Goal: Task Accomplishment & Management: Manage account settings

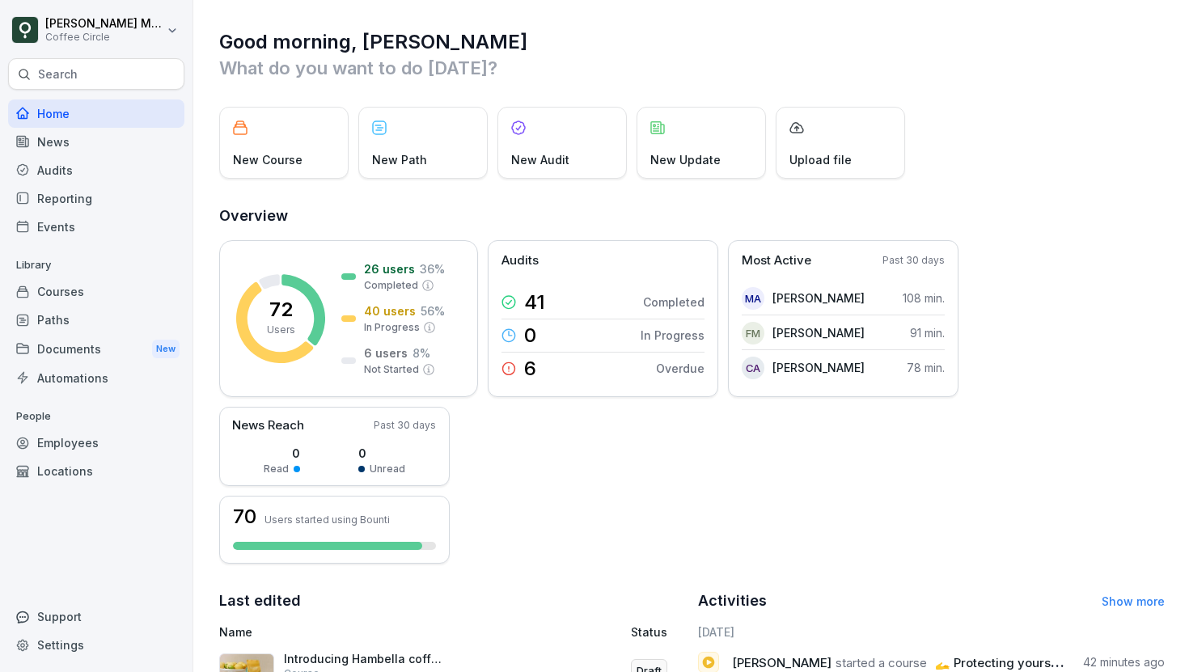
click at [56, 312] on div "Paths" at bounding box center [96, 320] width 176 height 28
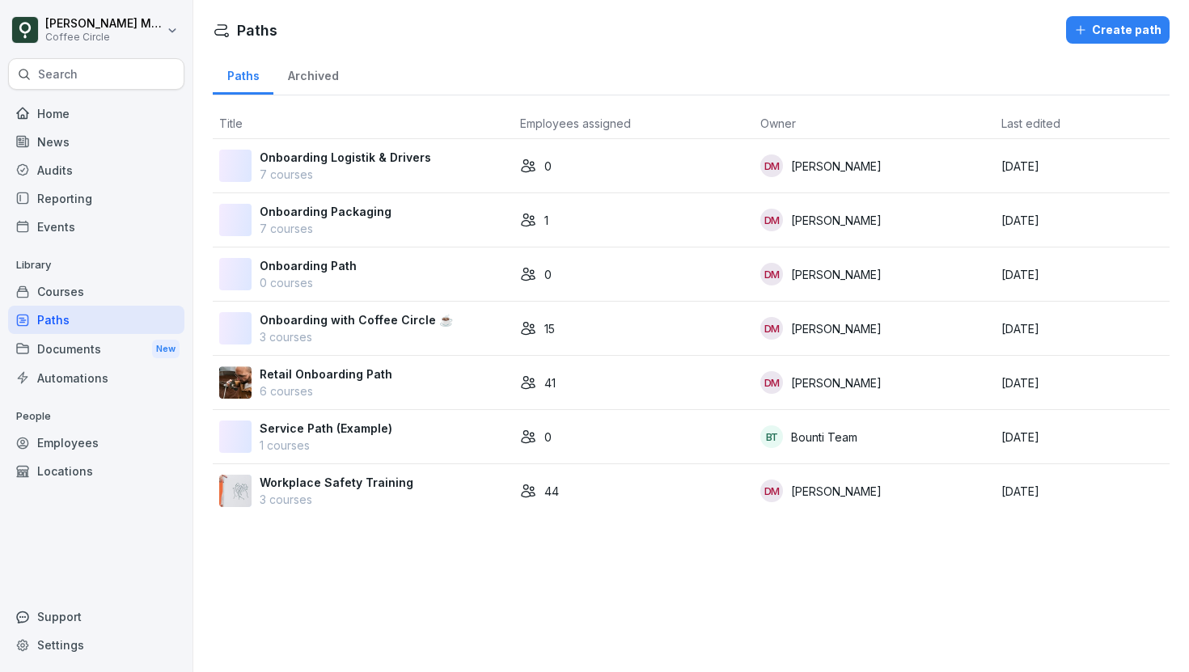
click at [320, 389] on p "6 courses" at bounding box center [326, 390] width 133 height 17
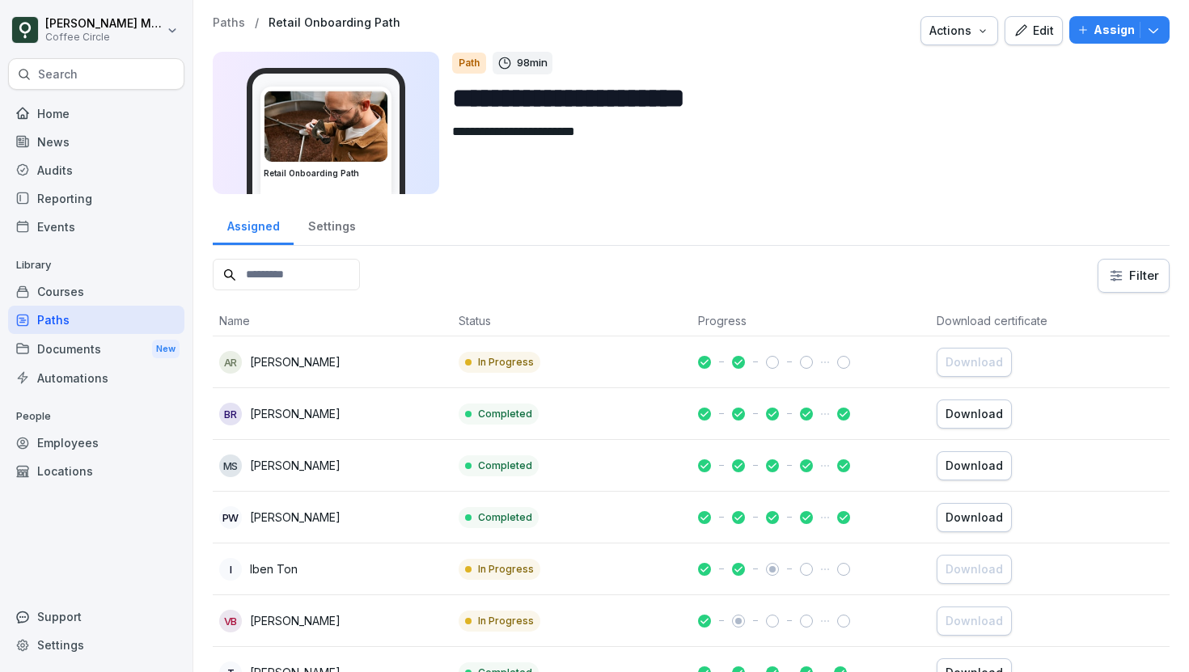
click at [99, 288] on div "Courses" at bounding box center [96, 291] width 176 height 28
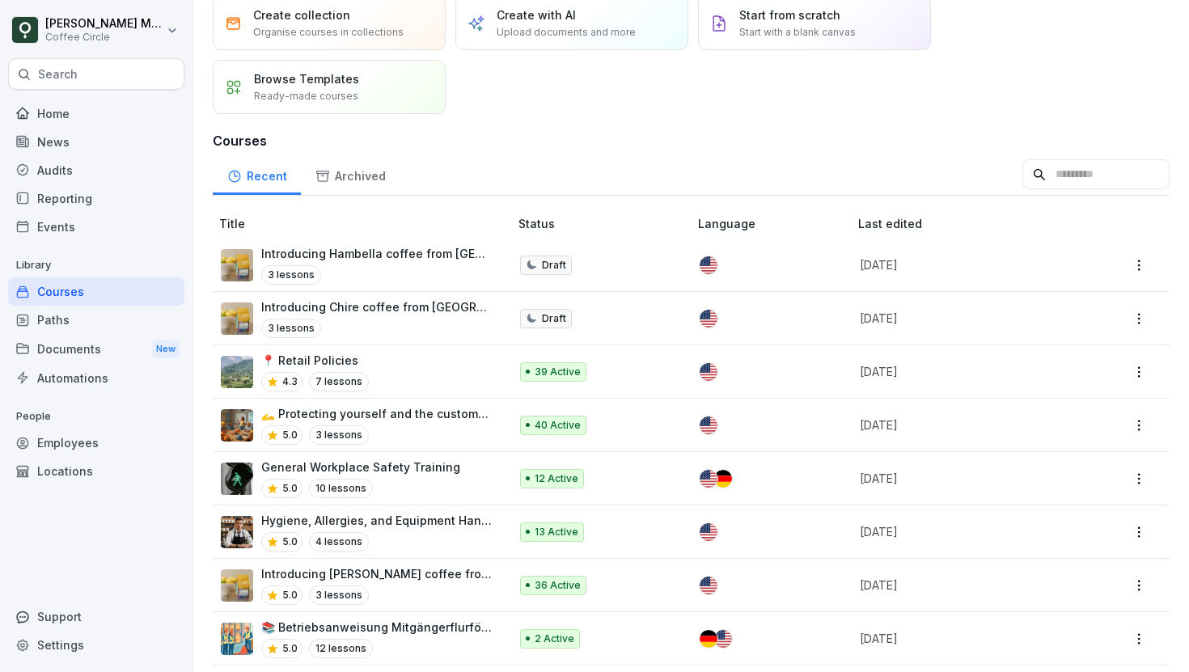
scroll to position [65, 0]
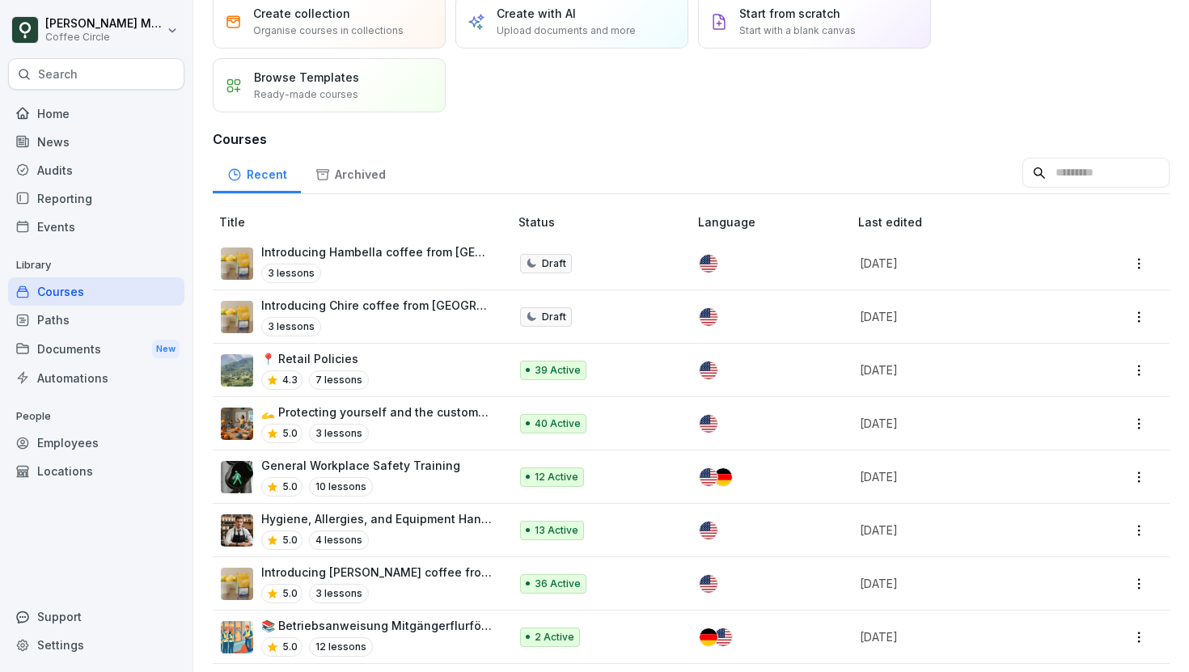
click at [423, 424] on div "5.0 3 lessons" at bounding box center [376, 433] width 231 height 19
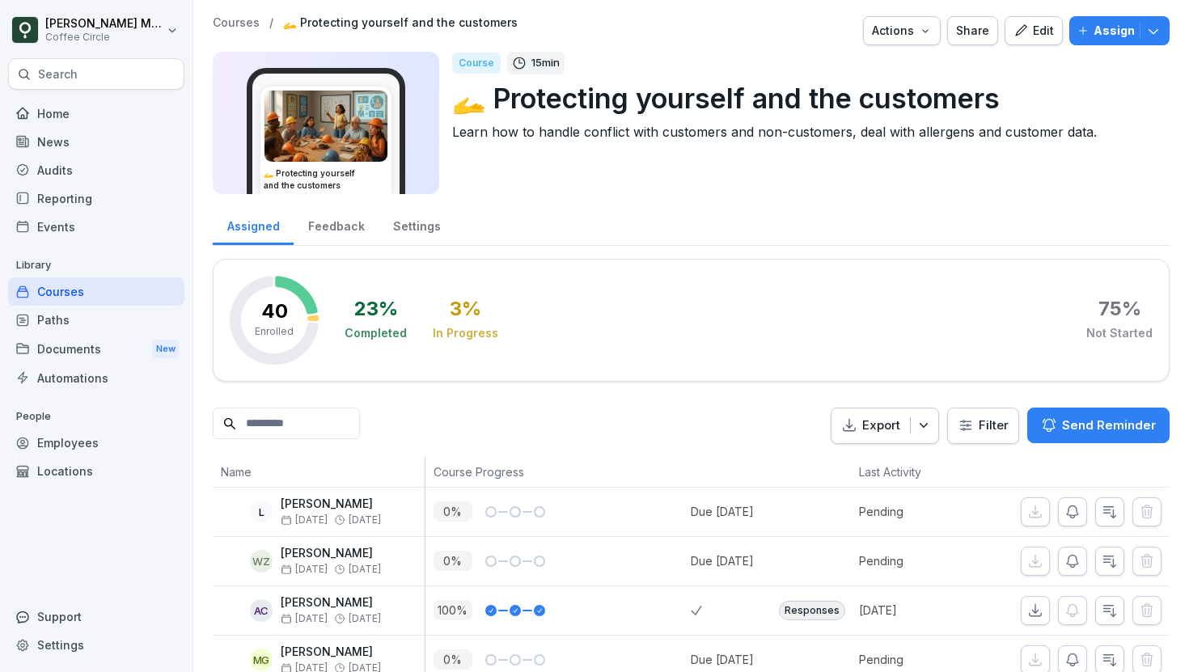
click at [1054, 37] on div "Edit" at bounding box center [1033, 31] width 40 height 18
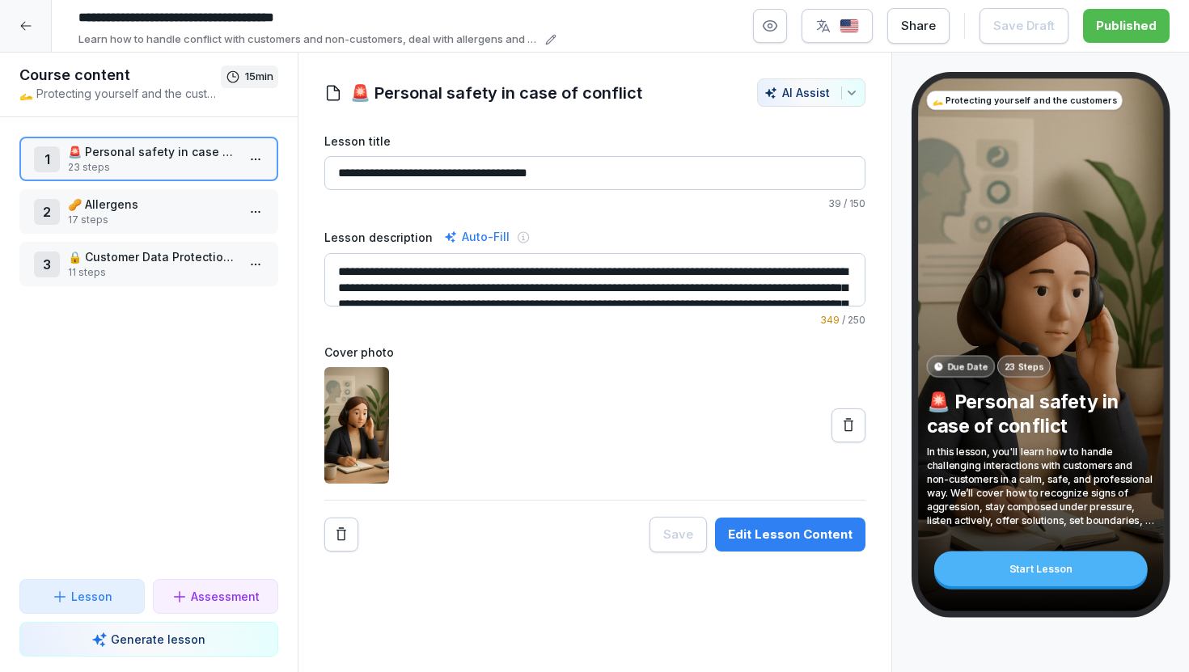
click at [132, 272] on p "11 steps" at bounding box center [152, 272] width 168 height 15
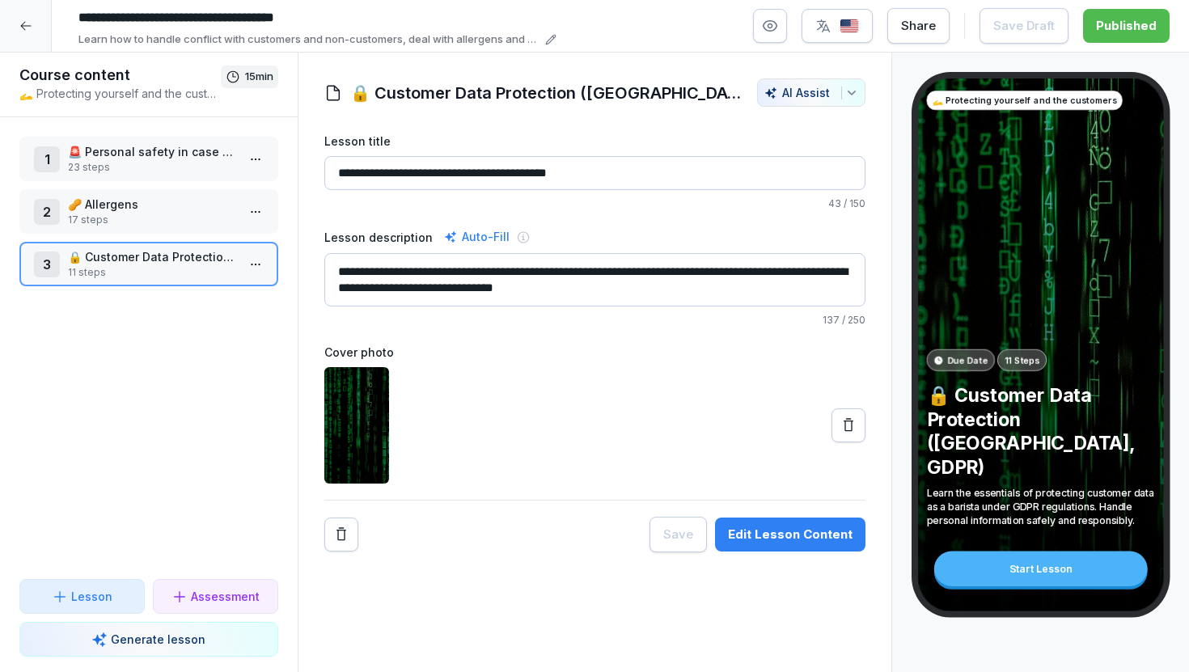
click at [127, 171] on p "23 steps" at bounding box center [152, 167] width 168 height 15
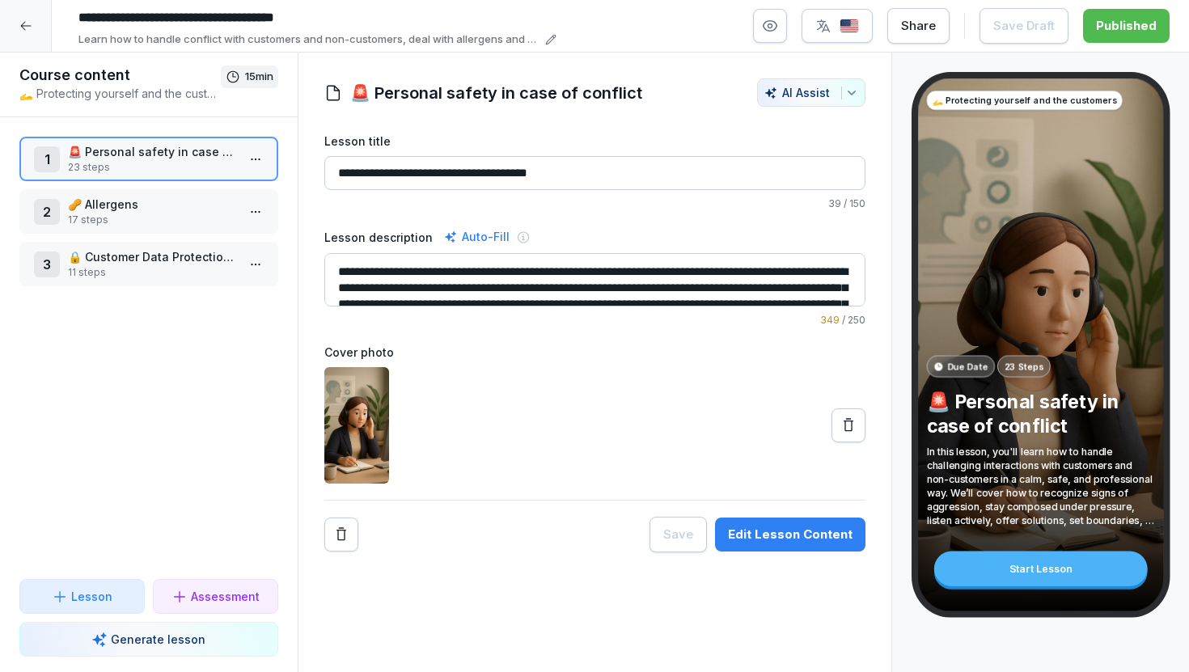
click at [132, 171] on p "23 steps" at bounding box center [152, 167] width 168 height 15
click at [128, 171] on p "23 steps" at bounding box center [152, 167] width 168 height 15
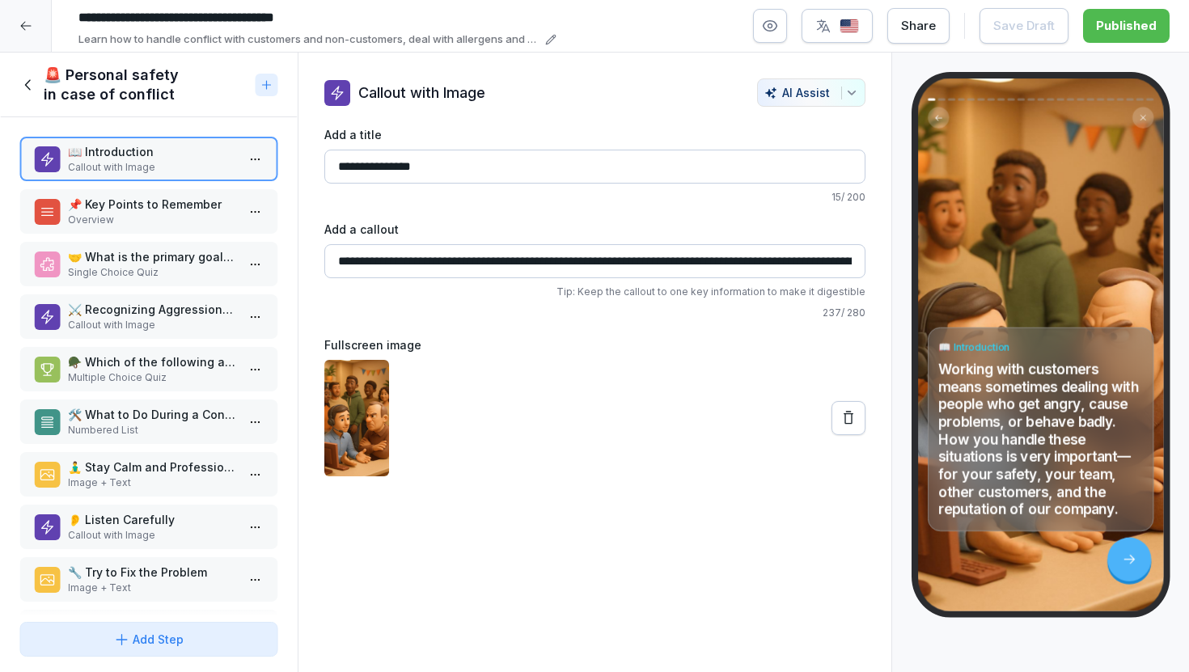
click at [29, 84] on icon at bounding box center [28, 85] width 18 height 18
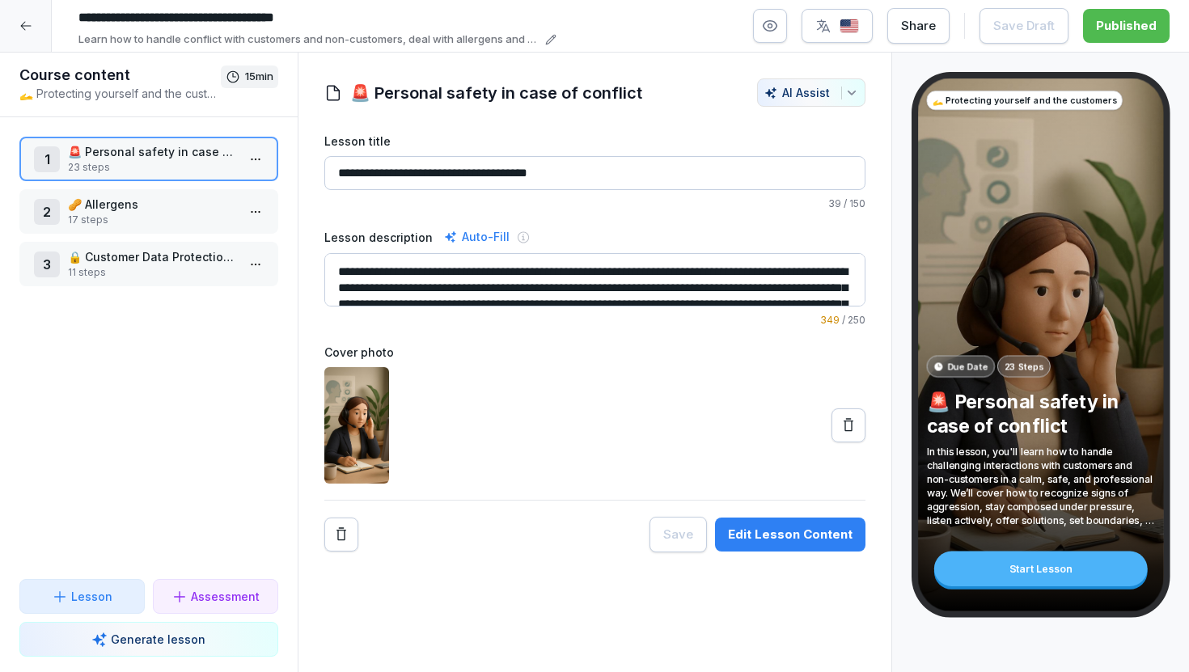
click at [158, 142] on div "1 🚨 Personal safety in case of conflict 23 steps" at bounding box center [148, 159] width 259 height 44
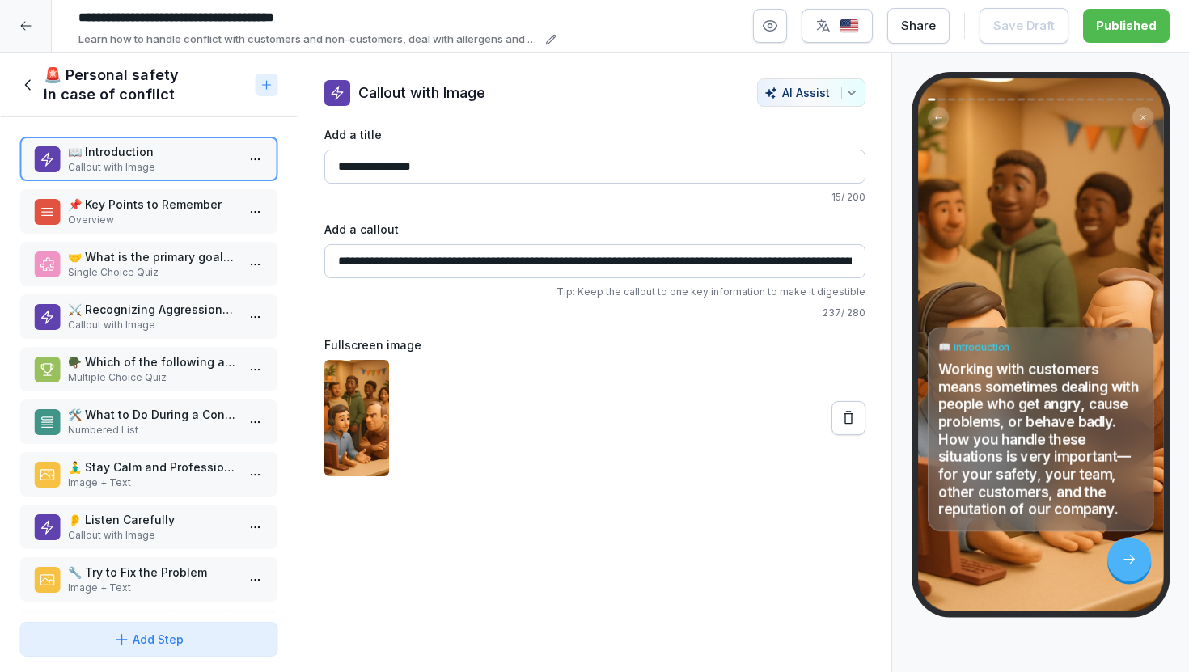
click at [33, 84] on icon at bounding box center [28, 85] width 18 height 18
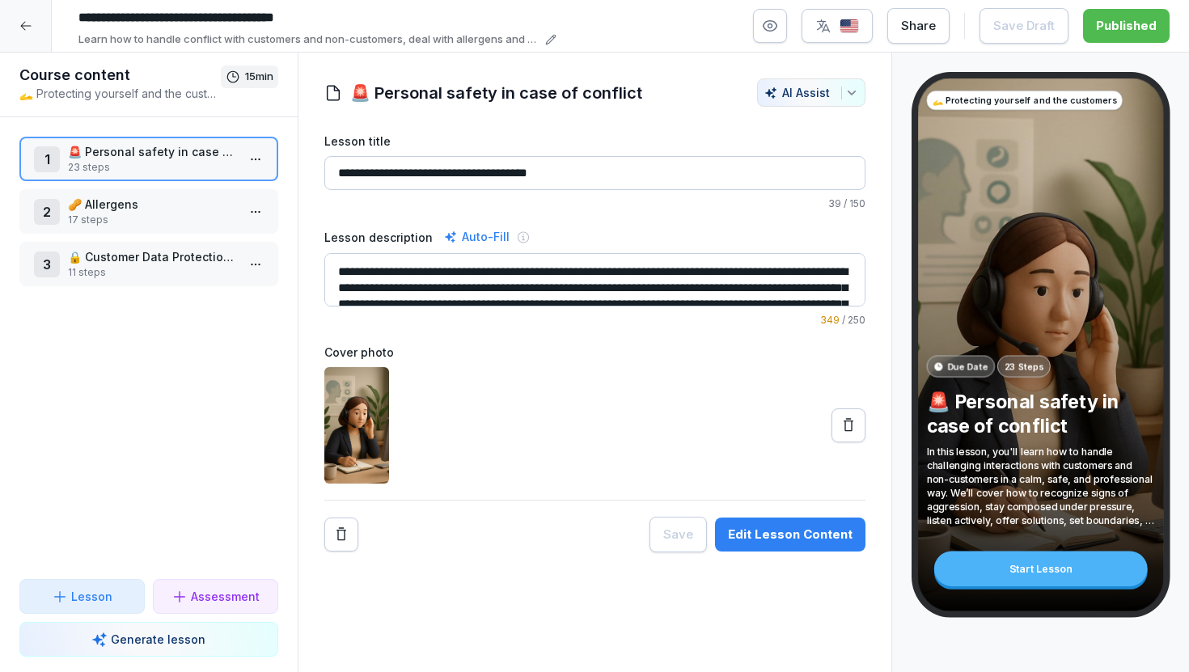
click at [166, 170] on p "23 steps" at bounding box center [152, 167] width 168 height 15
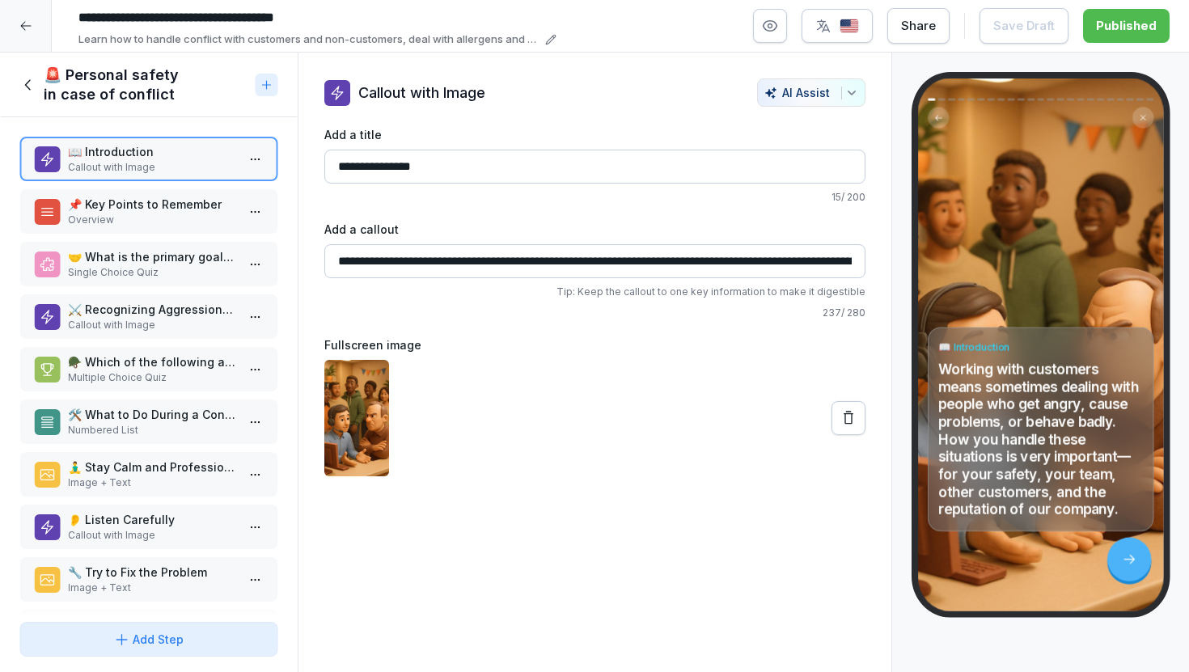
click at [31, 78] on icon at bounding box center [28, 85] width 18 height 18
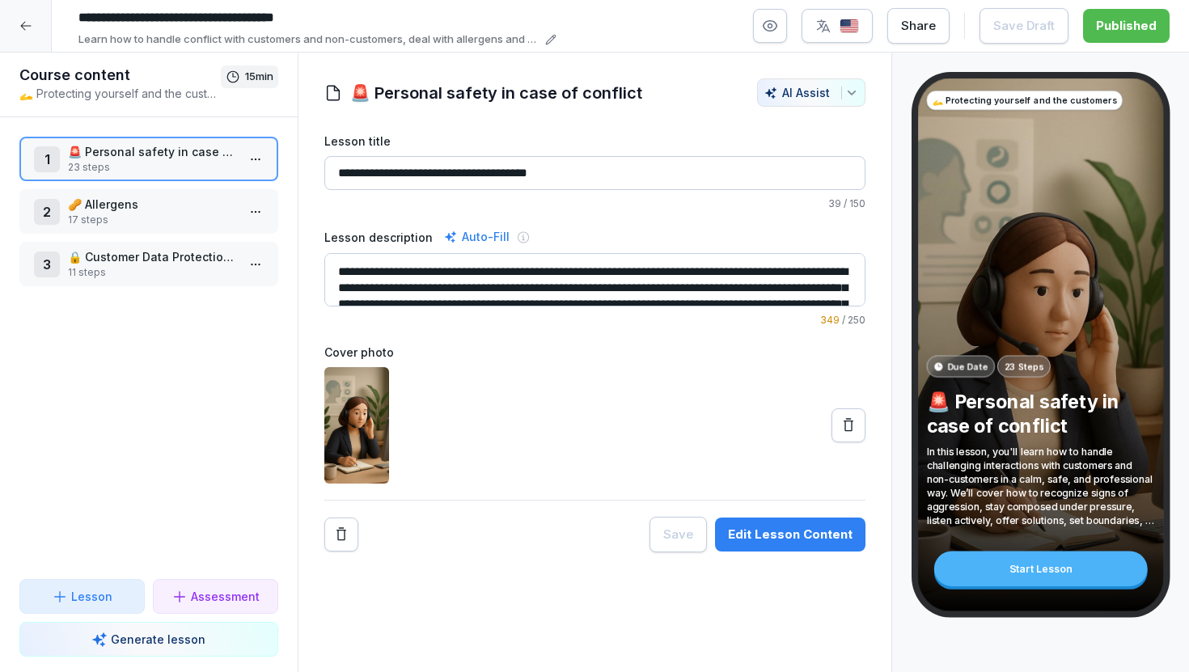
click at [28, 40] on div at bounding box center [26, 26] width 52 height 52
